Goal: Information Seeking & Learning: Learn about a topic

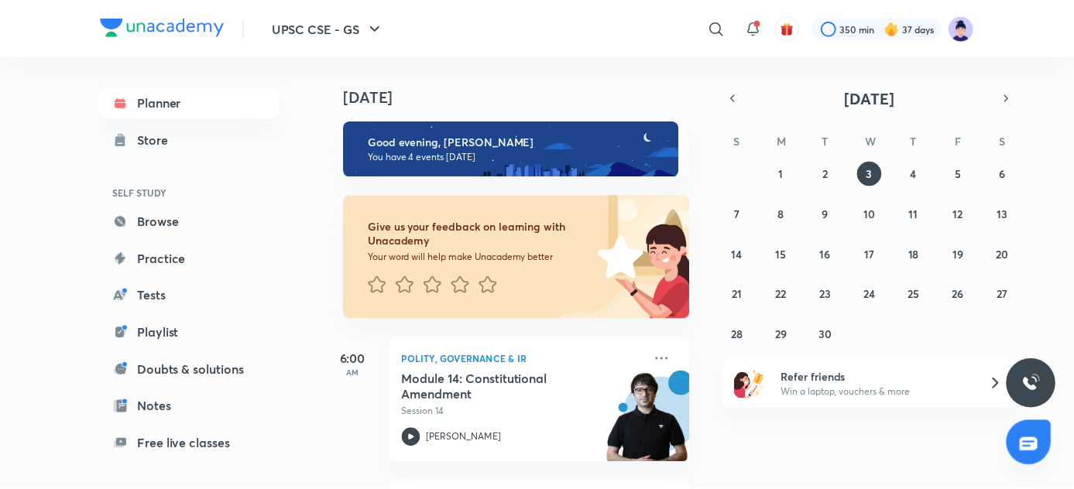
scroll to position [133, 0]
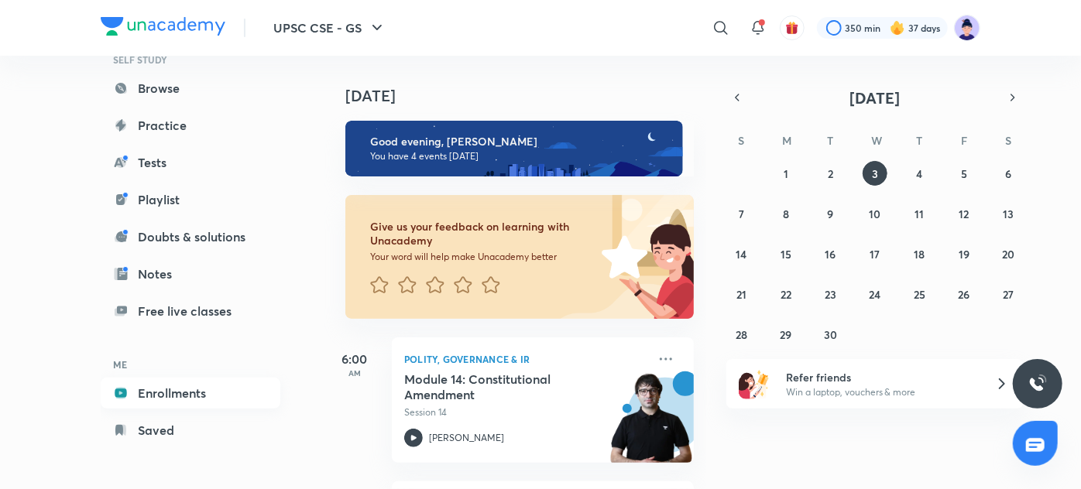
click at [193, 396] on link "Enrollments" at bounding box center [191, 393] width 180 height 31
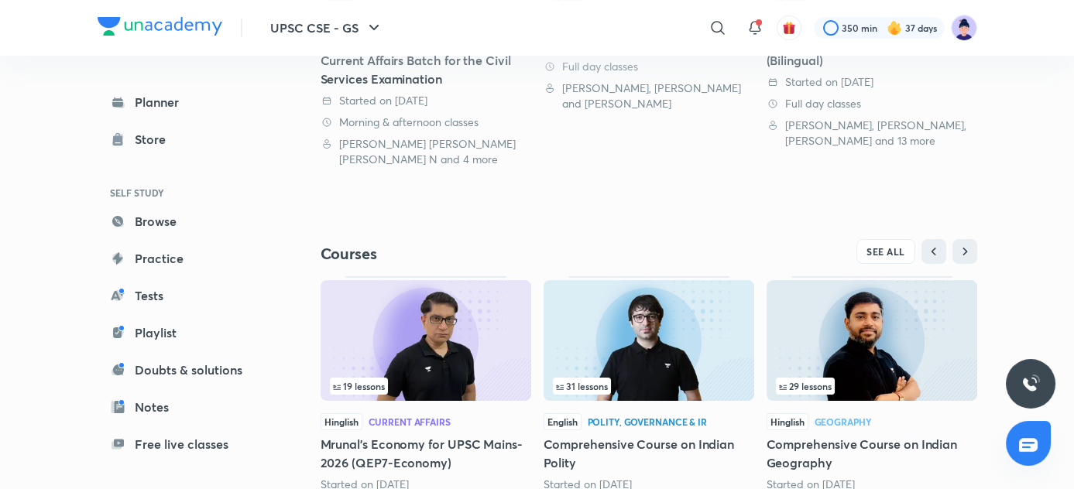
scroll to position [611, 0]
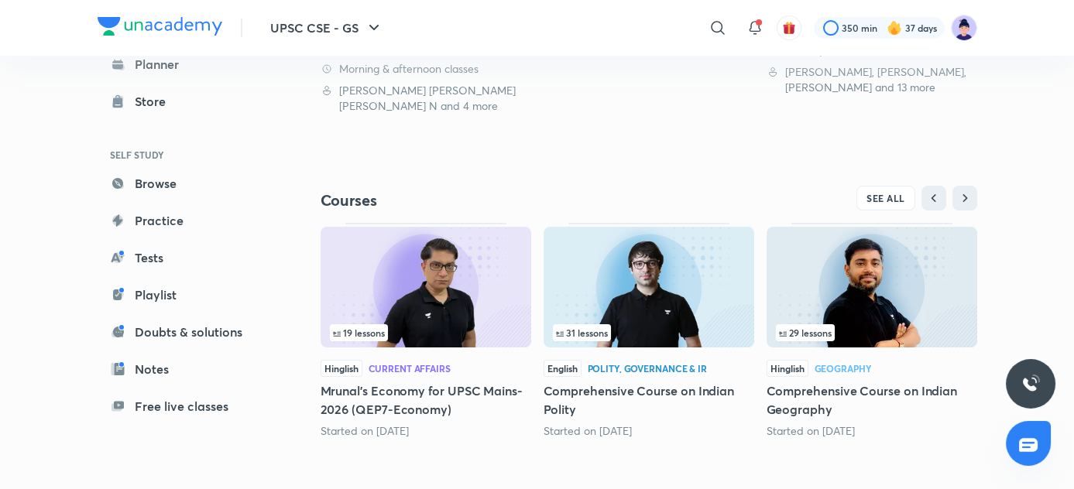
click at [669, 390] on h5 "Comprehensive Course on Indian Polity" at bounding box center [648, 400] width 211 height 37
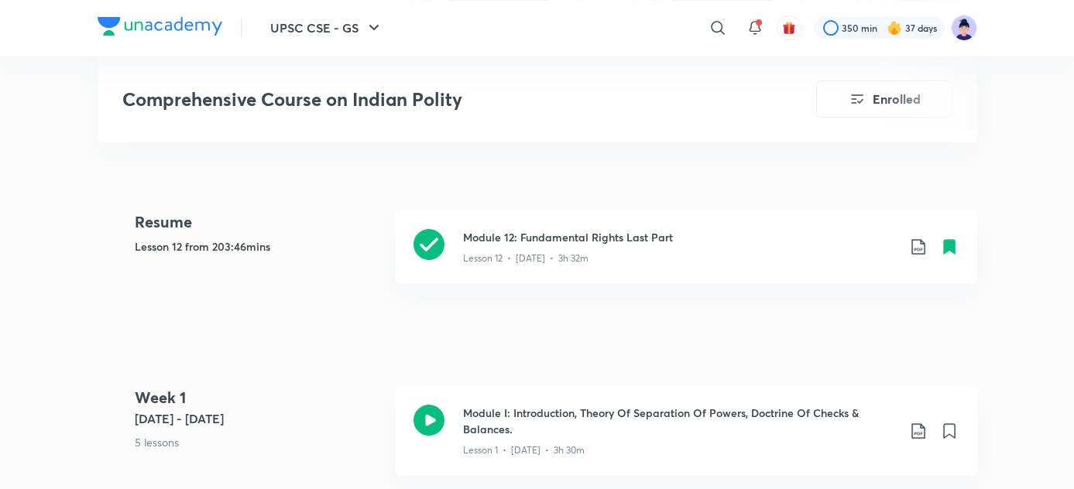
scroll to position [584, 0]
click at [528, 236] on h3 "Module 12: Fundamental Rights Last Part" at bounding box center [679, 239] width 433 height 16
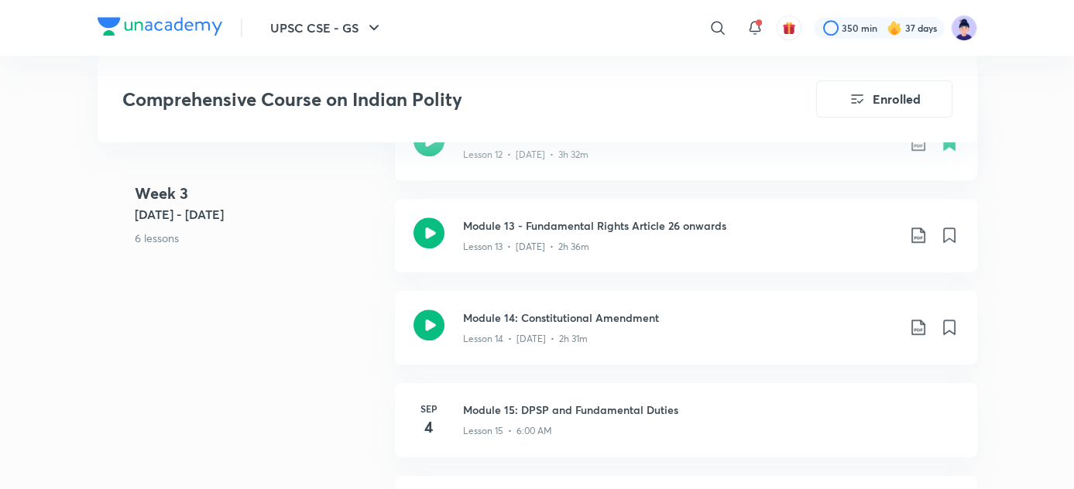
scroll to position [2061, 0]
click at [590, 245] on div "Lesson 13 • Sep 2 • 2h 36m" at bounding box center [679, 245] width 433 height 20
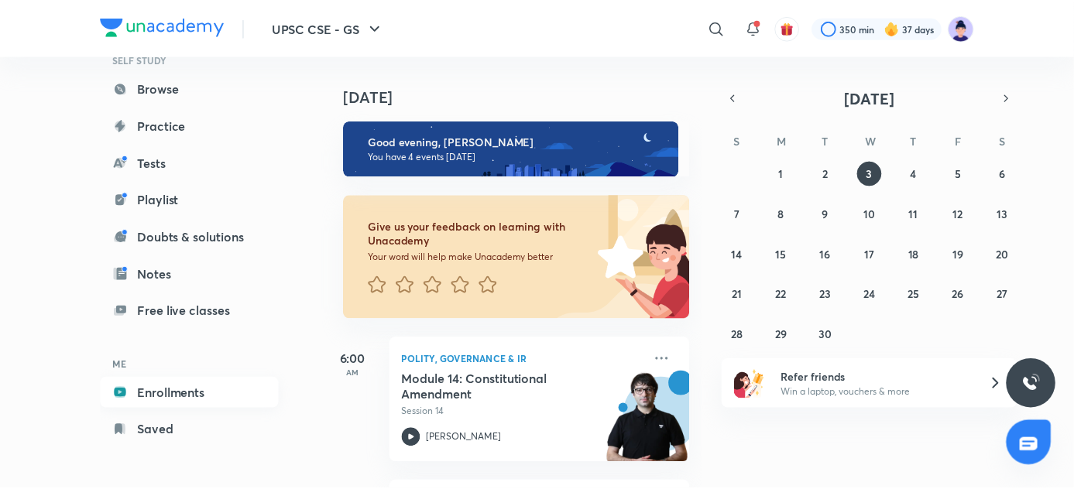
scroll to position [132, 0]
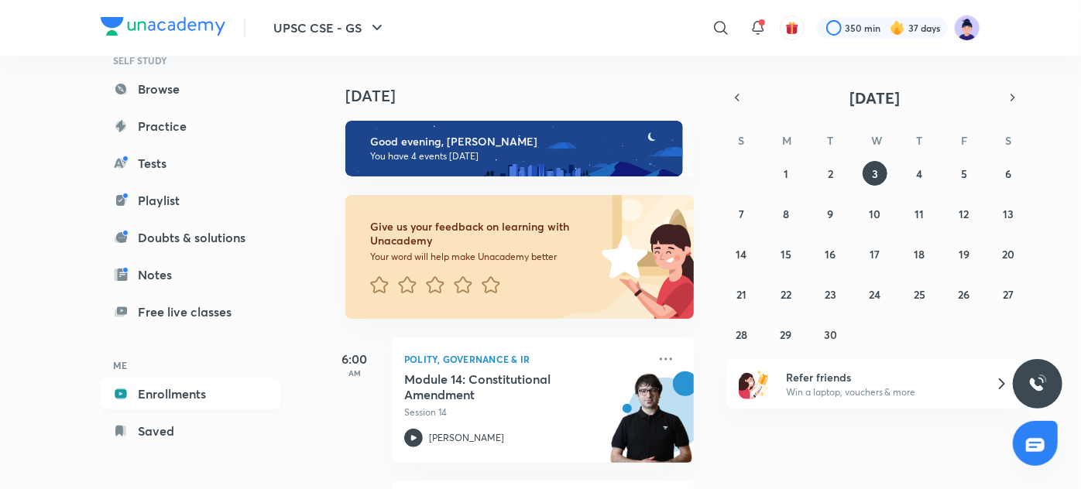
click at [192, 398] on link "Enrollments" at bounding box center [191, 394] width 180 height 31
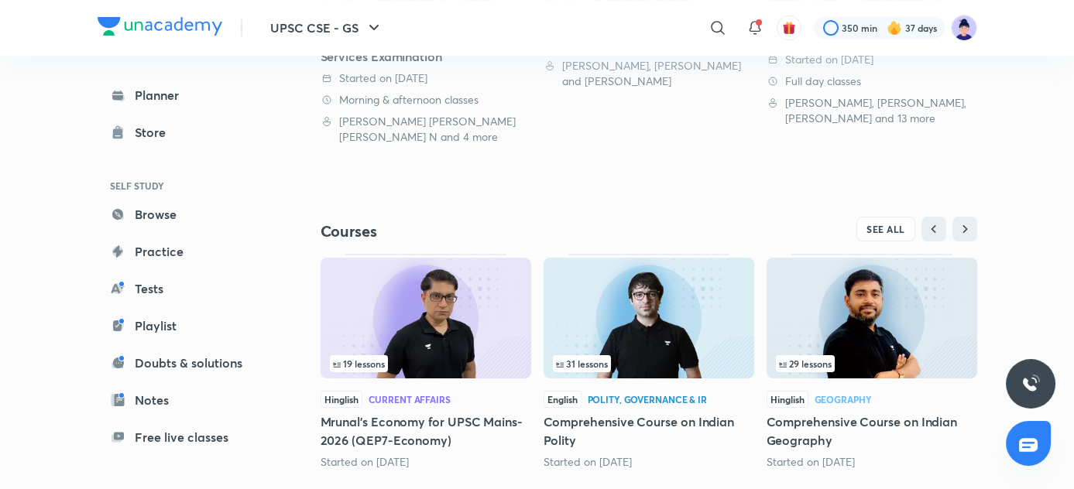
scroll to position [611, 0]
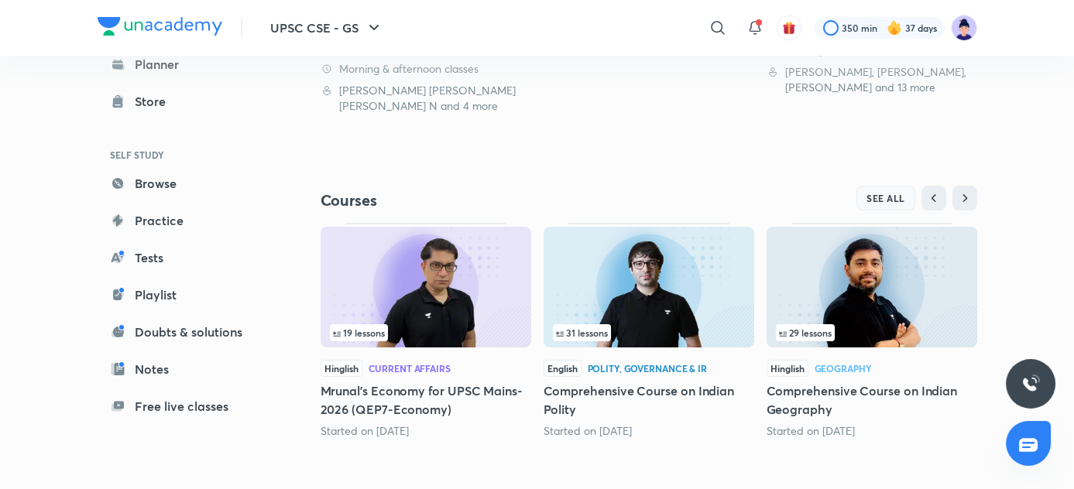
click at [887, 200] on span "SEE ALL" at bounding box center [885, 198] width 39 height 11
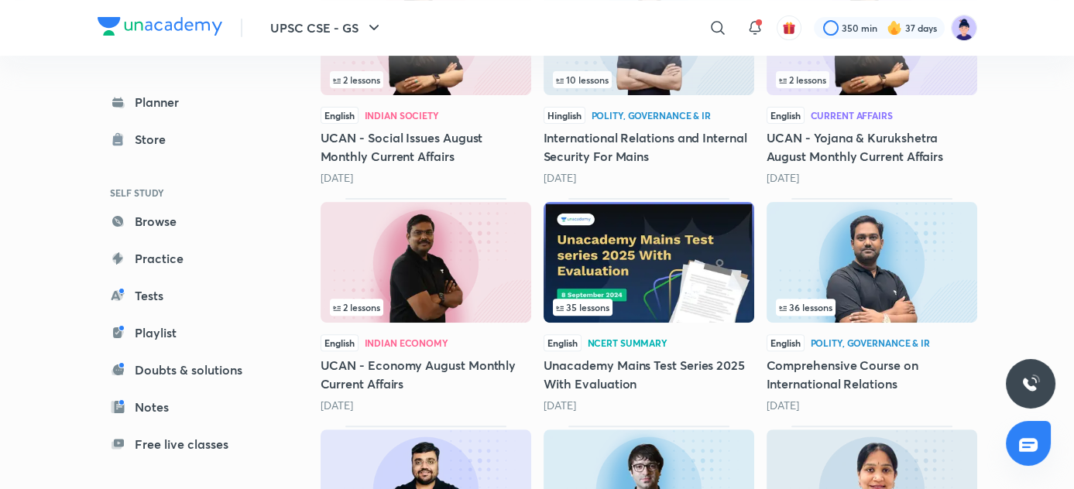
scroll to position [1240, 0]
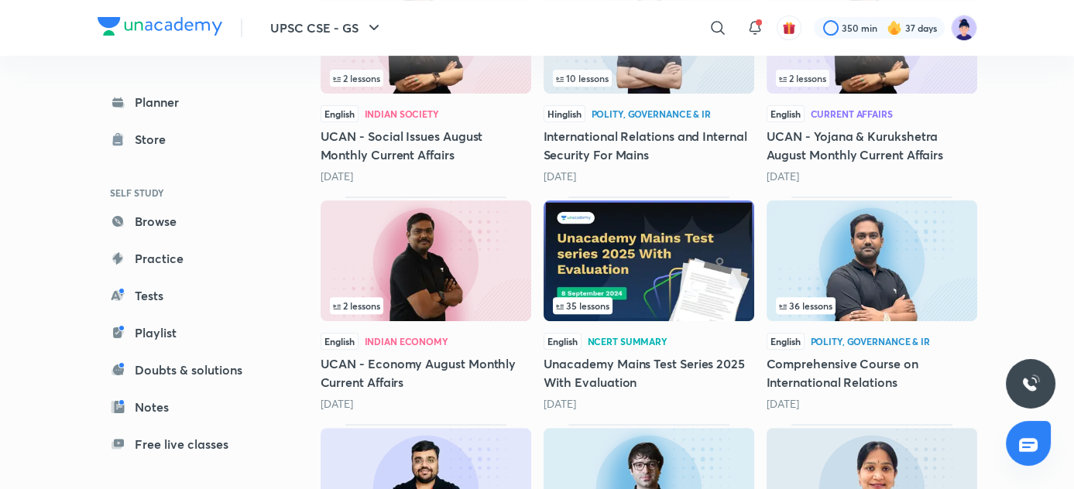
click at [871, 355] on h5 "Comprehensive Course on International Relations" at bounding box center [871, 373] width 211 height 37
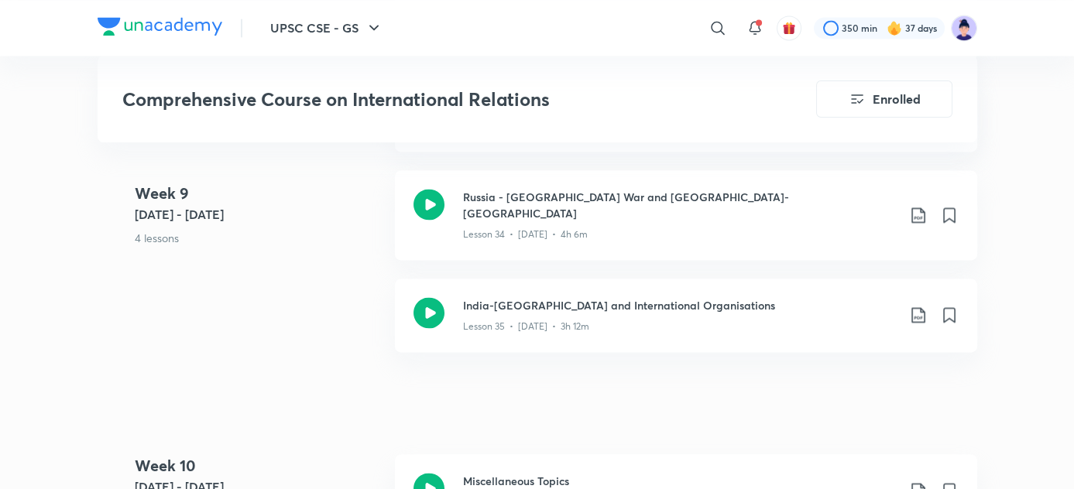
scroll to position [4655, 0]
click at [165, 15] on div "UPSC CSE - GS ​ 350 min 37 days" at bounding box center [537, 28] width 879 height 56
click at [165, 25] on img at bounding box center [160, 26] width 125 height 19
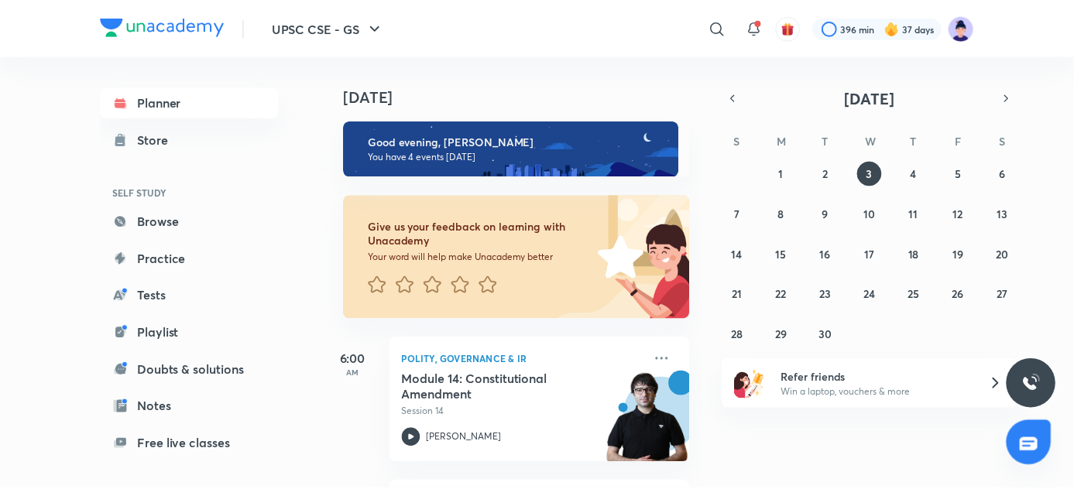
scroll to position [133, 0]
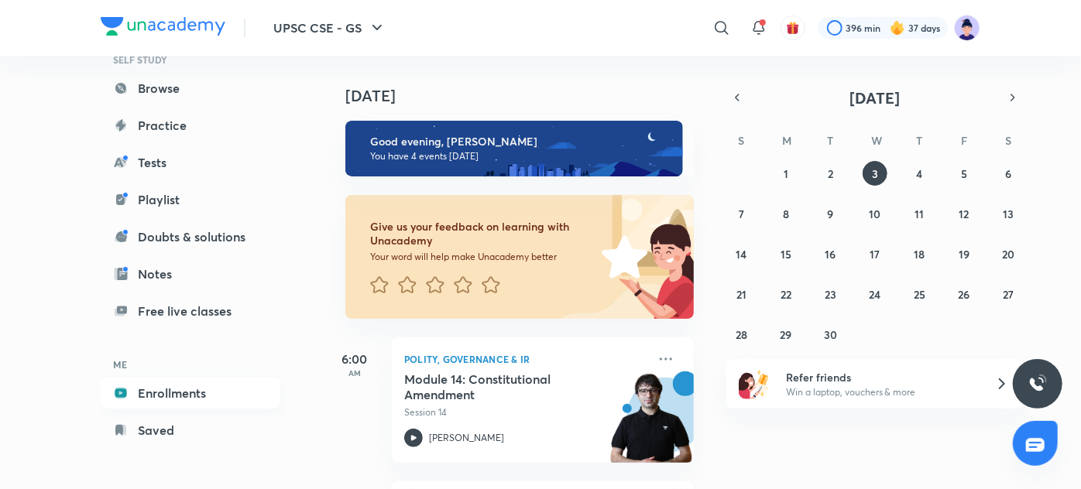
click at [186, 399] on link "Enrollments" at bounding box center [191, 393] width 180 height 31
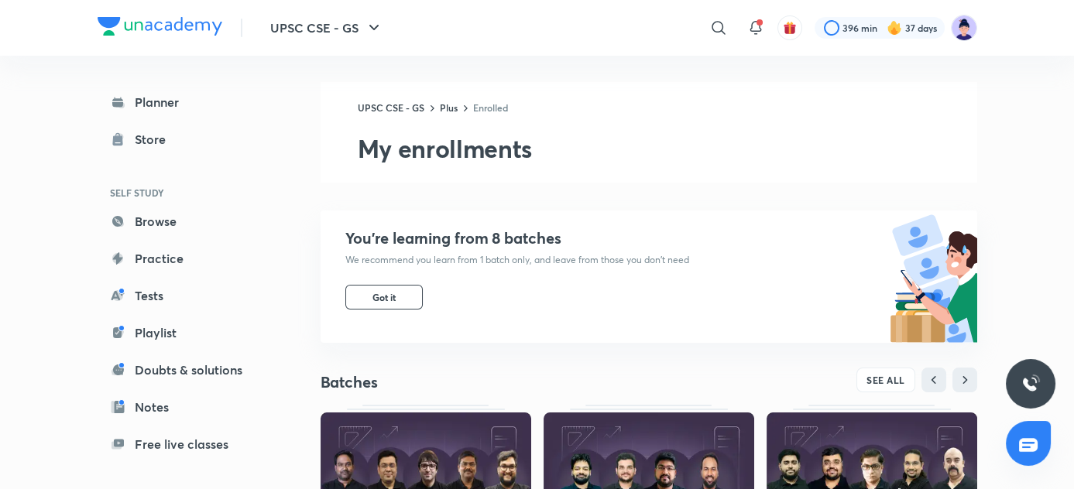
scroll to position [5, 0]
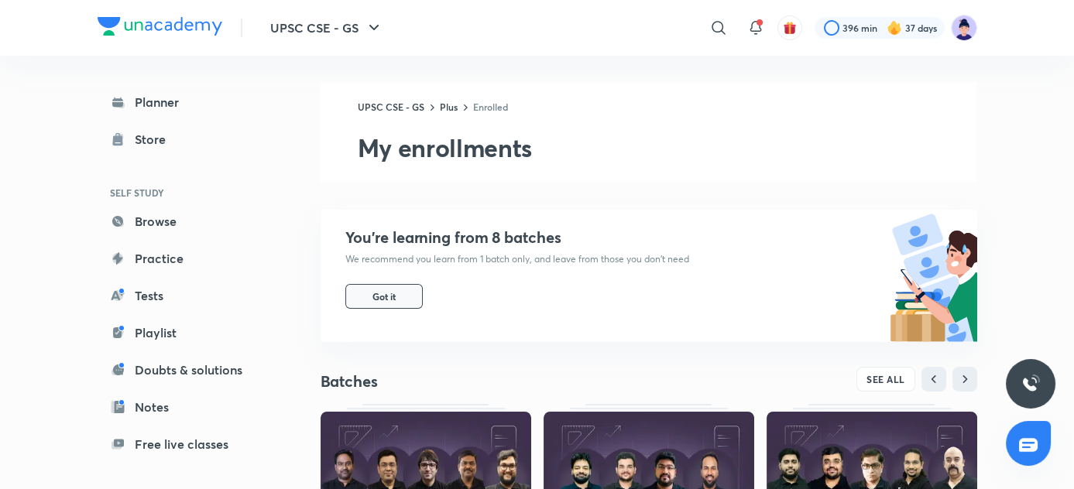
click at [406, 303] on button "Got it" at bounding box center [383, 296] width 77 height 25
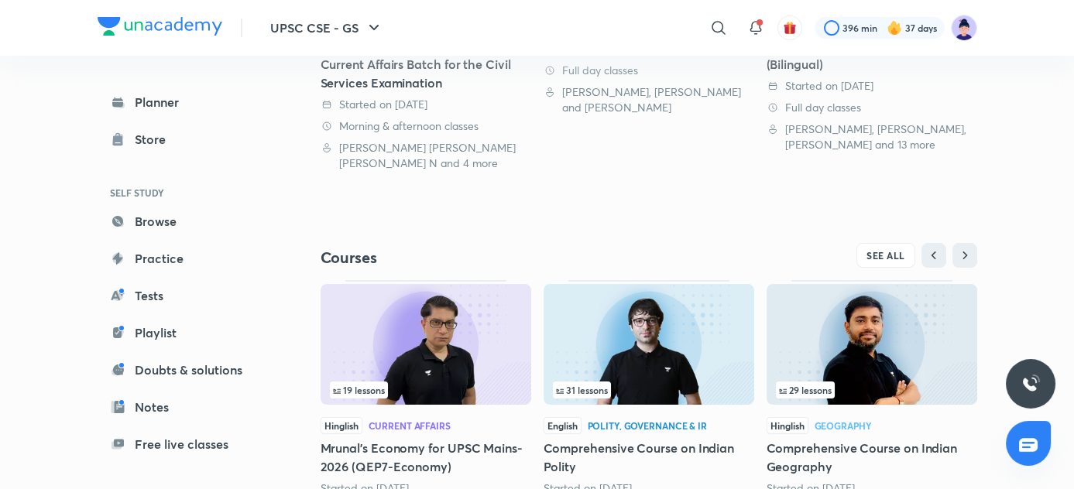
scroll to position [454, 0]
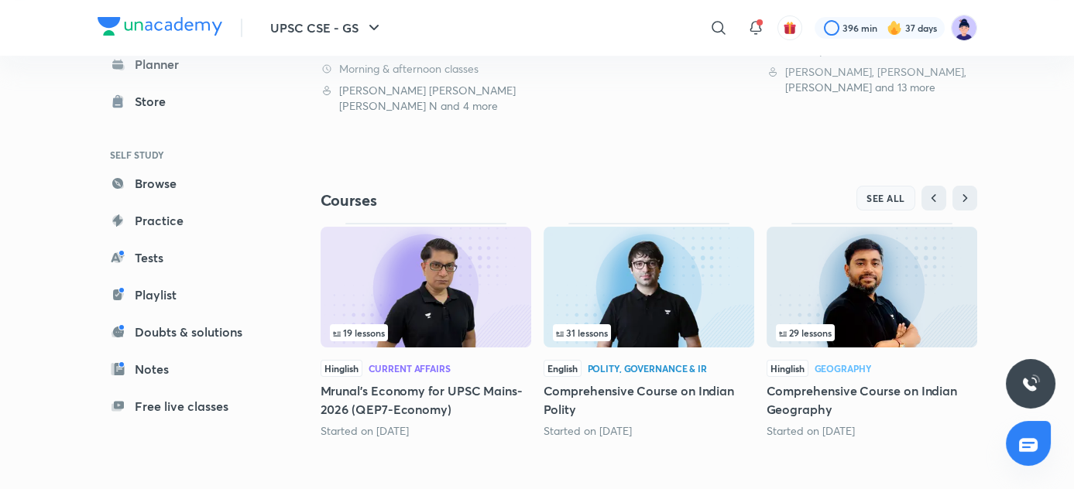
click at [885, 197] on span "SEE ALL" at bounding box center [885, 198] width 39 height 11
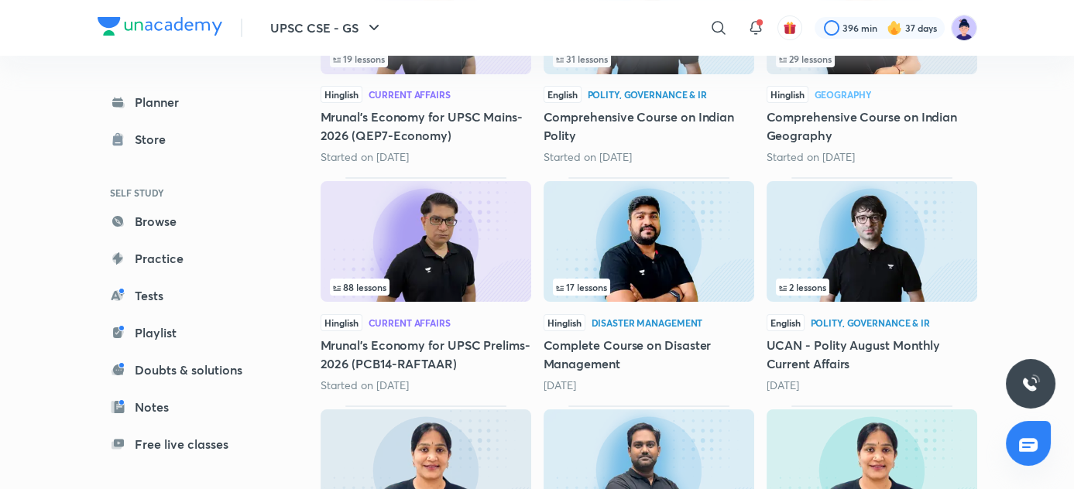
scroll to position [351, 0]
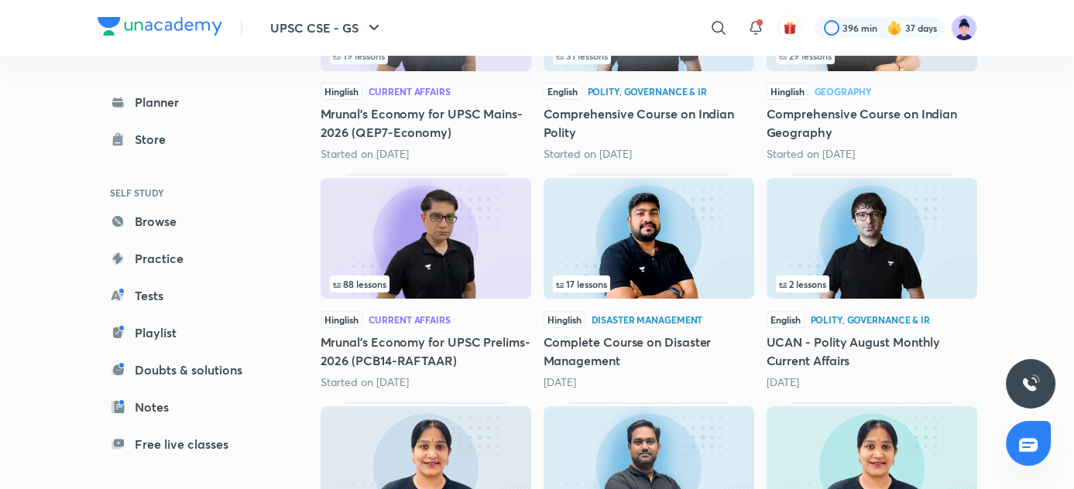
click at [583, 282] on span "17 lessons" at bounding box center [581, 283] width 51 height 9
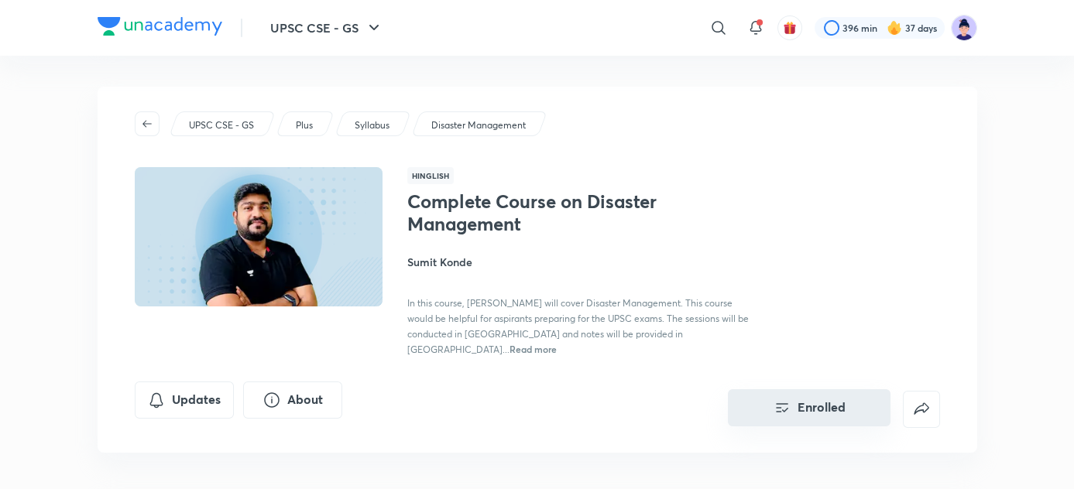
click at [829, 389] on button "Enrolled" at bounding box center [809, 407] width 163 height 37
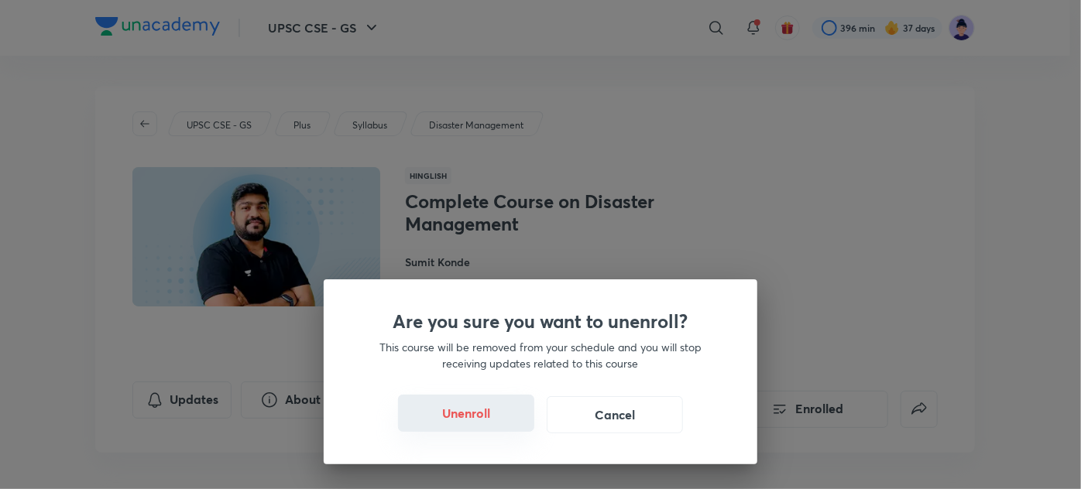
click at [481, 414] on button "Unenroll" at bounding box center [466, 413] width 136 height 37
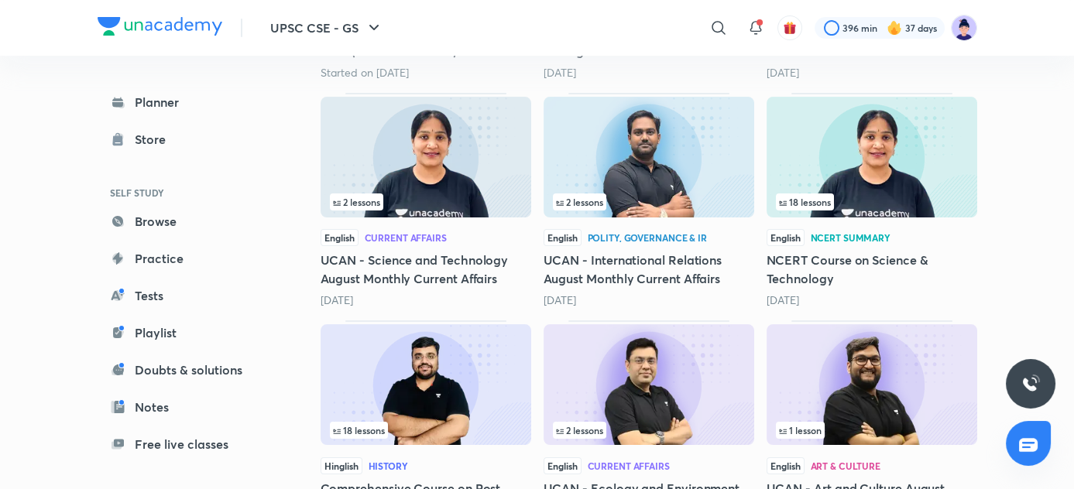
scroll to position [721, 0]
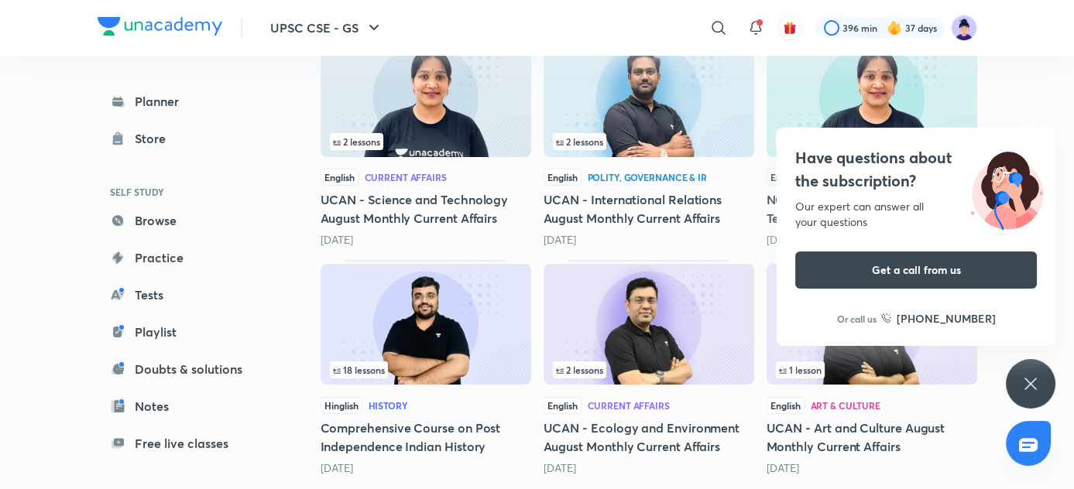
click at [577, 138] on span "2 lessons" at bounding box center [579, 141] width 47 height 9
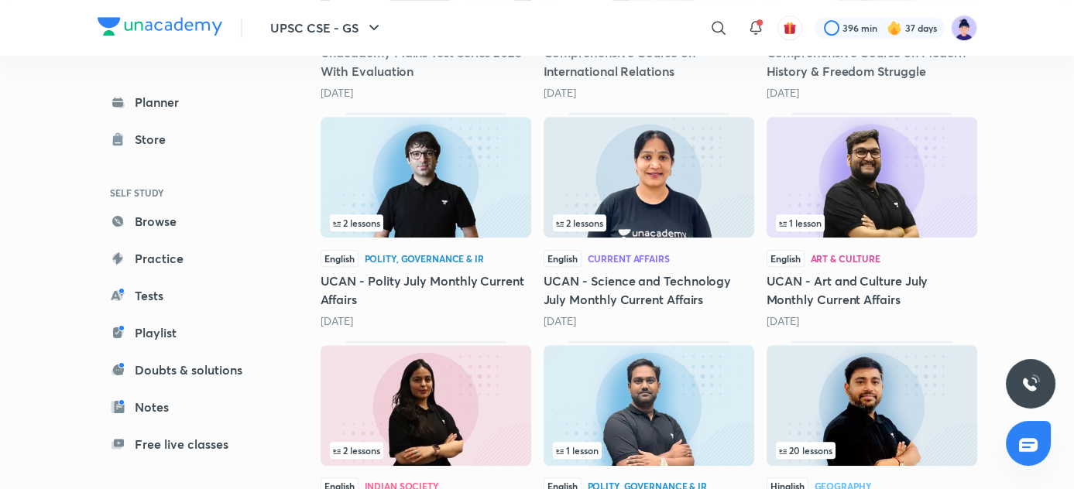
scroll to position [1552, 0]
click at [415, 231] on img at bounding box center [425, 176] width 211 height 121
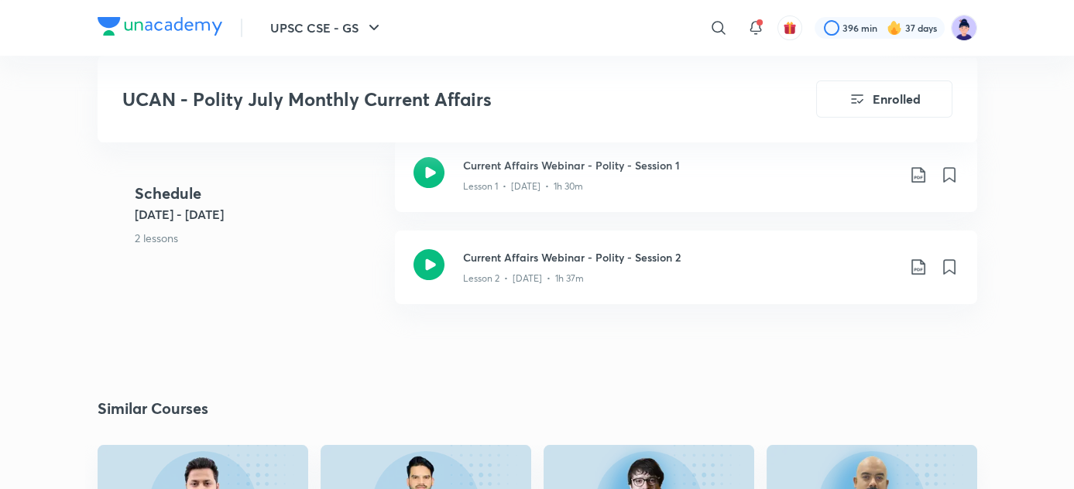
scroll to position [643, 0]
